Goal: Task Accomplishment & Management: Use online tool/utility

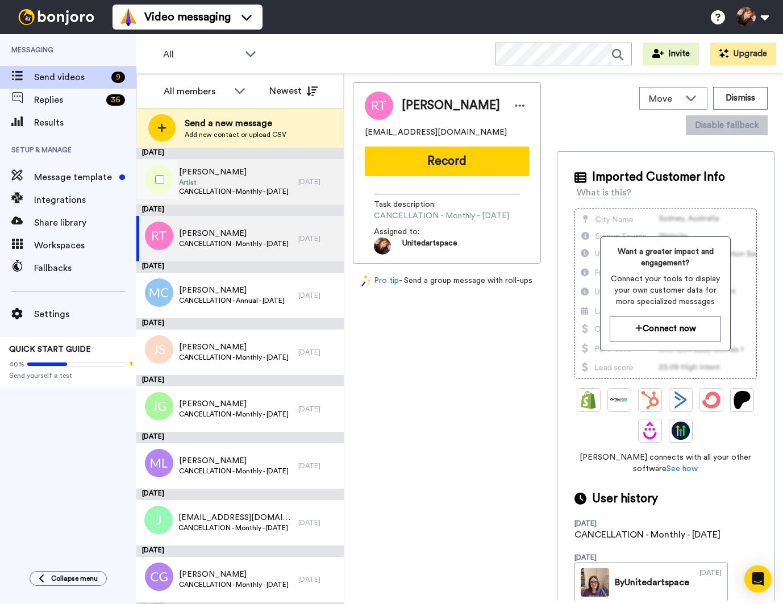
click at [265, 184] on span "Artist" at bounding box center [234, 182] width 110 height 9
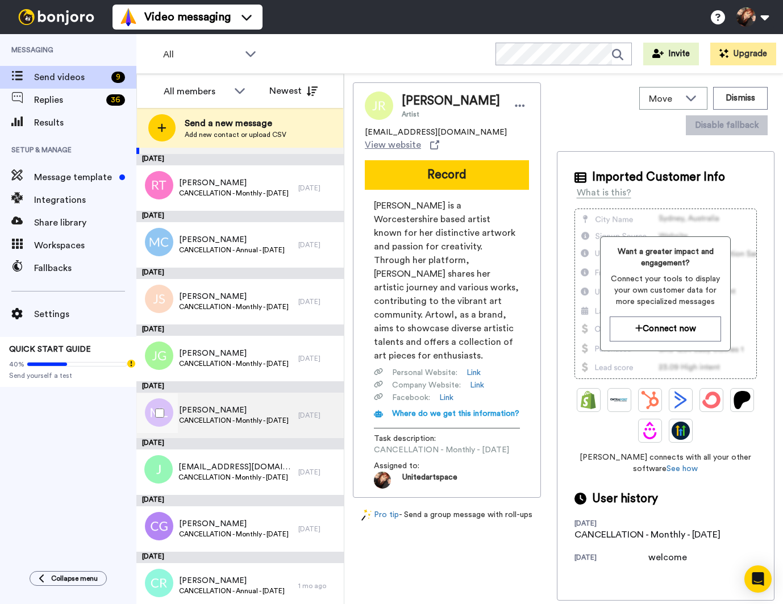
scroll to position [55, 0]
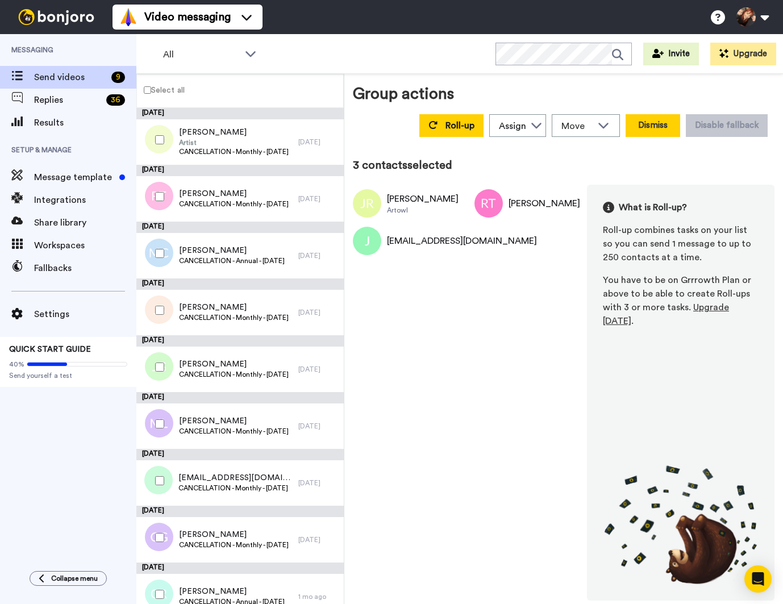
click at [661, 128] on button "Dismiss" at bounding box center [653, 125] width 55 height 23
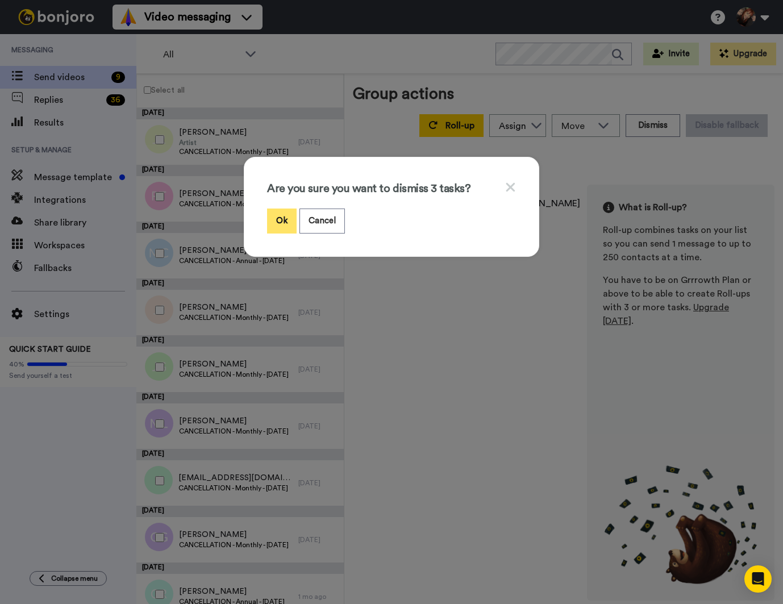
click at [284, 222] on button "Ok" at bounding box center [282, 221] width 30 height 24
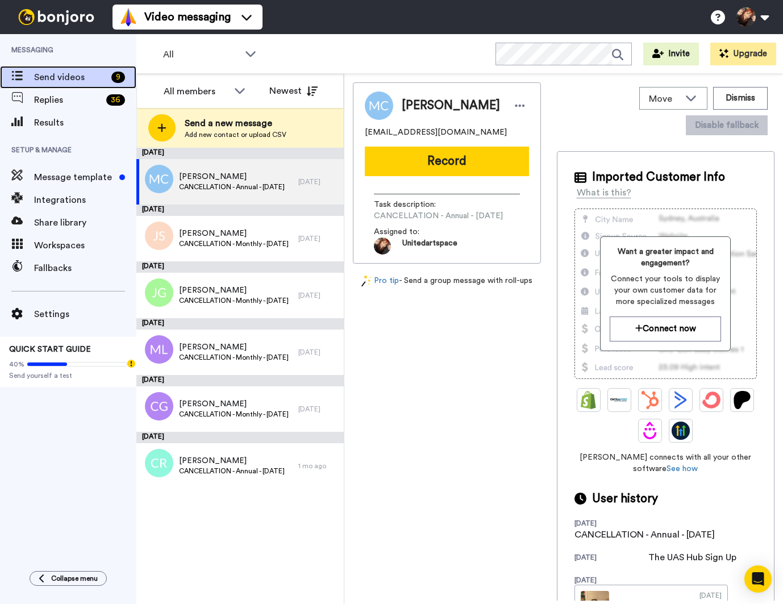
click at [70, 76] on span "Send videos" at bounding box center [70, 77] width 73 height 14
